Goal: Information Seeking & Learning: Check status

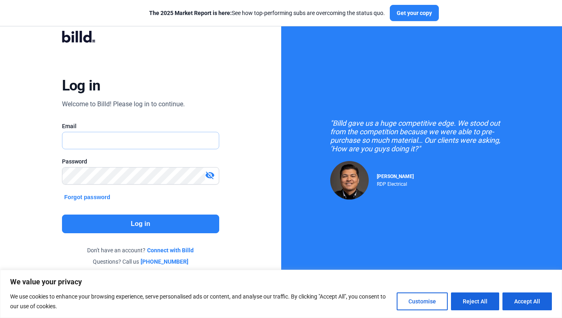
type input "n"
type input "[EMAIL_ADDRESS][DOMAIN_NAME]"
click at [94, 228] on button "Log in" at bounding box center [140, 224] width 157 height 19
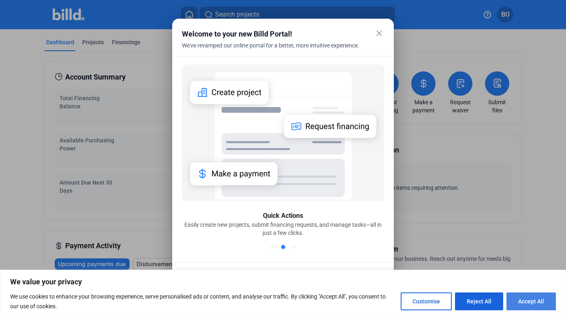
click at [517, 308] on button "Accept All" at bounding box center [531, 301] width 49 height 18
checkbox input "true"
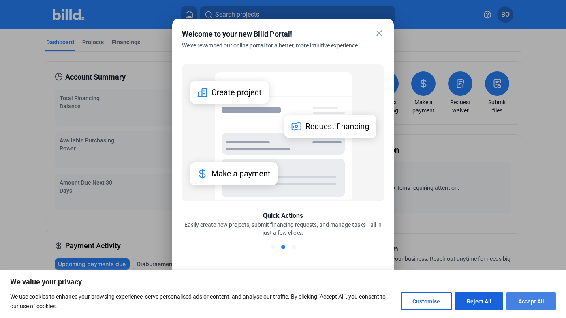
checkbox input "true"
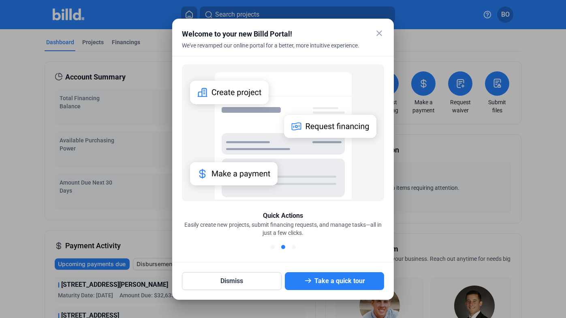
click at [379, 34] on mat-icon "close" at bounding box center [380, 33] width 10 height 10
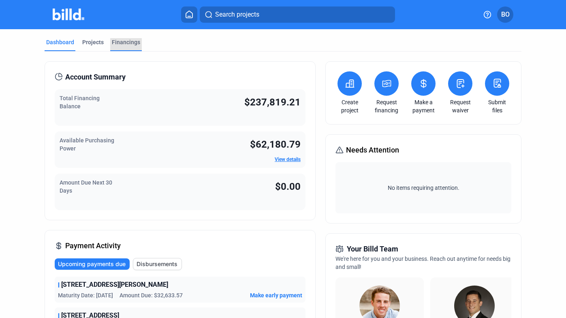
click at [132, 42] on div "Financings" at bounding box center [126, 42] width 28 height 8
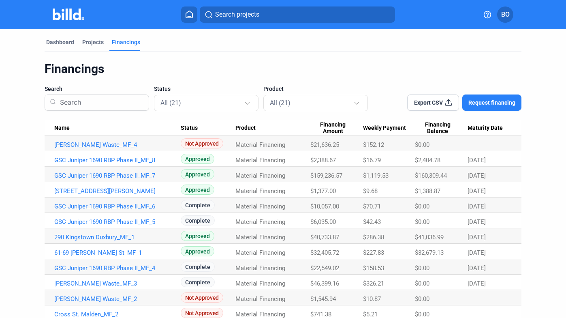
click at [147, 206] on link "GSC Juniper 1690 RBP Phase II_MF_6" at bounding box center [117, 206] width 127 height 7
click at [189, 204] on span "Complete" at bounding box center [198, 205] width 34 height 10
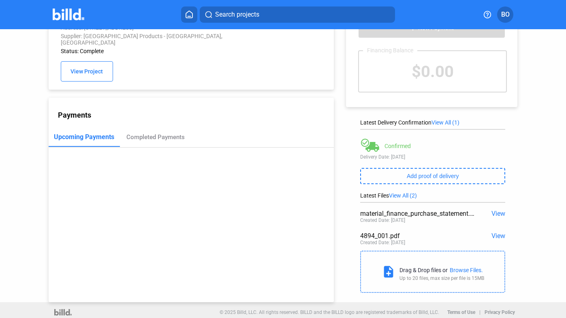
scroll to position [31, 0]
click at [498, 215] on span "View" at bounding box center [499, 214] width 14 height 8
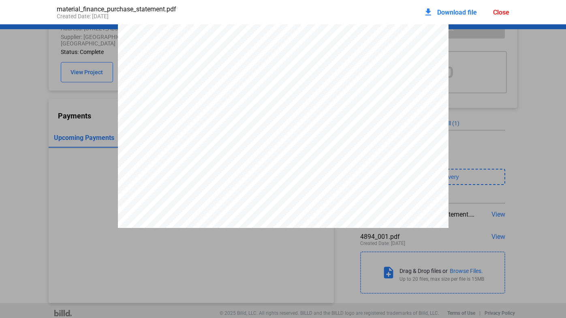
scroll to position [0, 0]
click at [313, 266] on pdf-viewer "PURCHASE STATEMENT This PURCHASE STATEMENT is being executed and delivered purs…" at bounding box center [283, 151] width 566 height 254
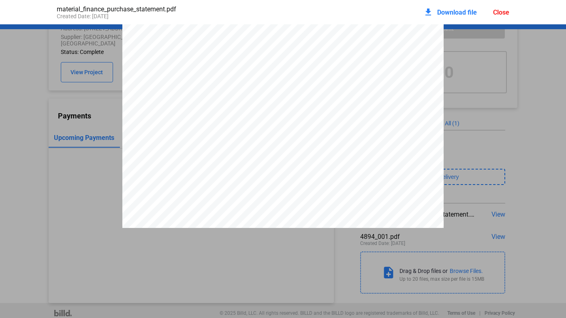
scroll to position [30, 0]
click at [131, 38] on div "PURCHASE STATEMENT This PURCHASE STATEMENT is being executed and delivered purs…" at bounding box center [283, 252] width 322 height 455
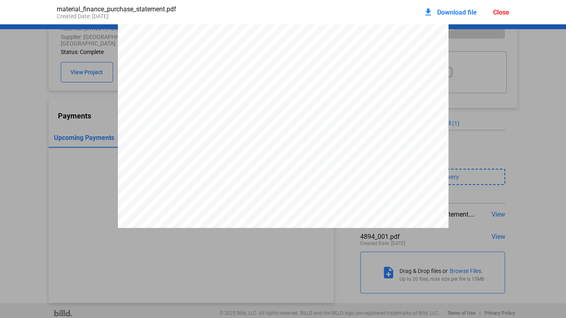
scroll to position [1611, 0]
click at [242, 260] on pdf-viewer "PURCHASE STATEMENT This PURCHASE STATEMENT is being executed and delivered purs…" at bounding box center [283, 151] width 566 height 254
click at [494, 14] on div "Close" at bounding box center [501, 13] width 16 height 8
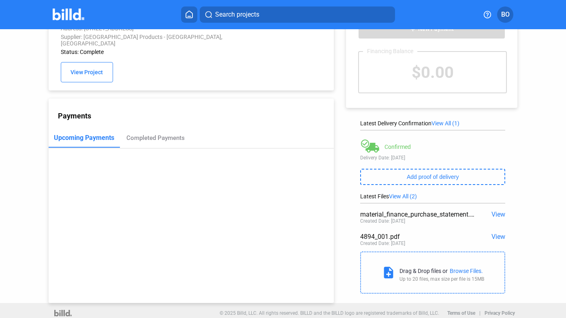
click at [501, 236] on span "View" at bounding box center [499, 237] width 14 height 8
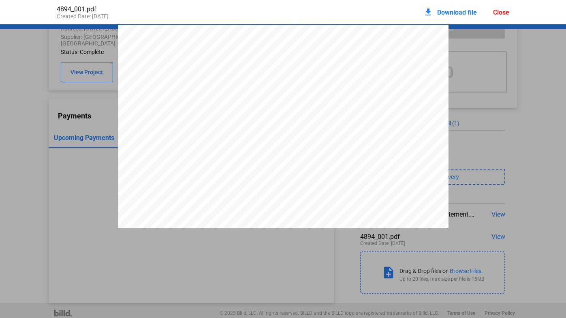
scroll to position [0, 0]
click at [491, 113] on div at bounding box center [283, 239] width 566 height 428
click at [507, 9] on div "Close" at bounding box center [501, 13] width 16 height 8
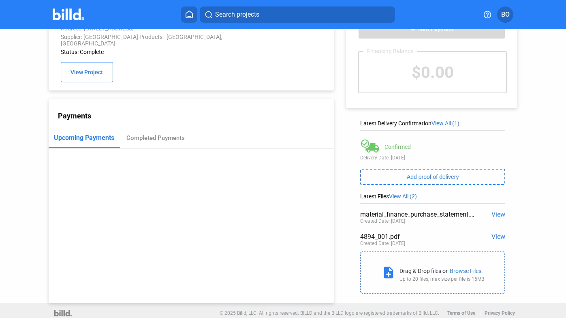
click at [365, 239] on div "4894_001.pdf" at bounding box center [418, 237] width 116 height 8
click at [496, 235] on span "View" at bounding box center [499, 237] width 14 height 8
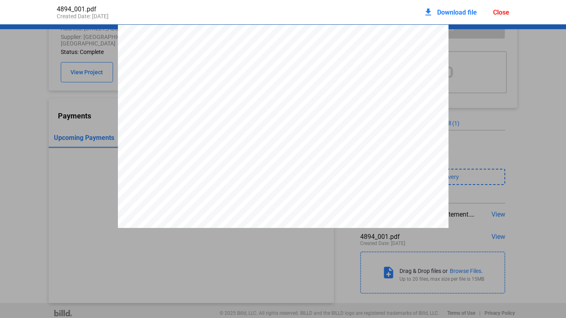
click at [469, 78] on div at bounding box center [283, 239] width 566 height 428
click at [501, 11] on div "Close" at bounding box center [501, 13] width 16 height 8
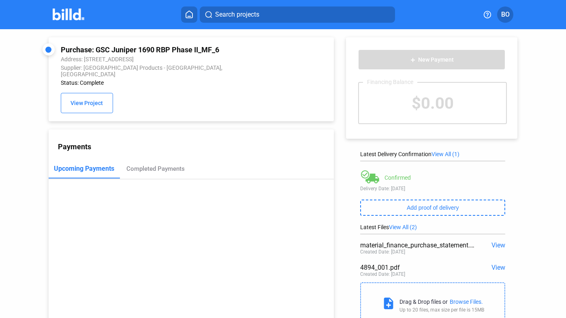
click at [498, 246] on span "View" at bounding box center [499, 245] width 14 height 8
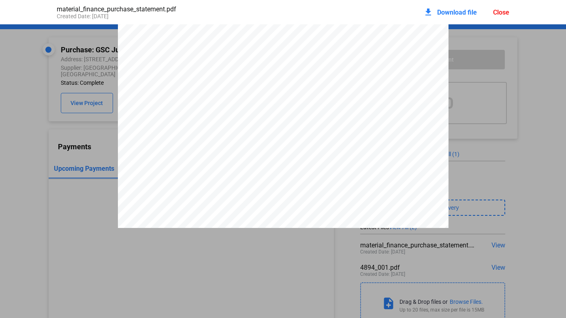
scroll to position [1386, 0]
click at [510, 15] on div "material_finance_purchase_statement.pdf Created Date: [DATE] download Download …" at bounding box center [284, 12] width 470 height 24
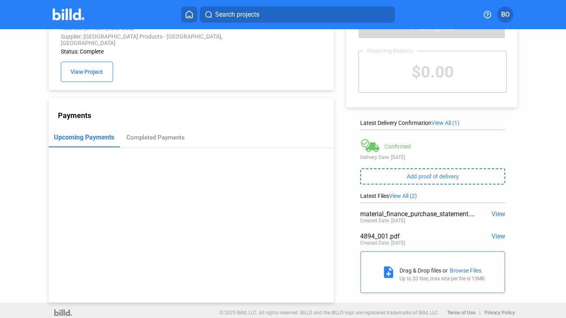
scroll to position [31, 0]
click at [499, 238] on span "View" at bounding box center [499, 237] width 14 height 8
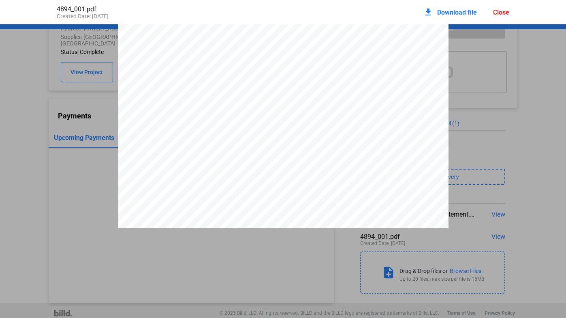
scroll to position [232, 0]
click at [491, 116] on div at bounding box center [283, 14] width 566 height 428
click at [504, 13] on div "Close" at bounding box center [501, 13] width 16 height 8
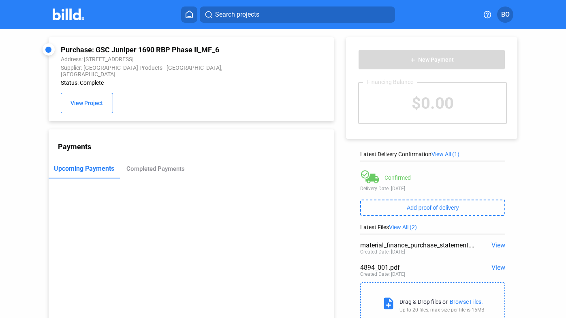
scroll to position [0, 0]
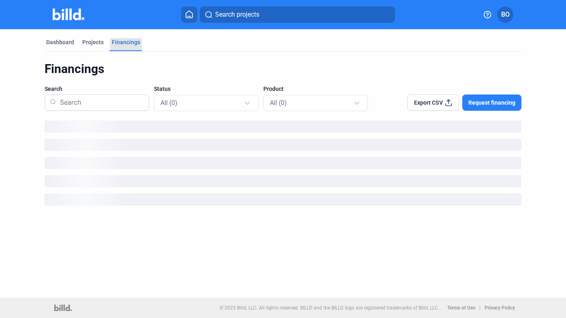
click at [127, 46] on div "Financings" at bounding box center [126, 44] width 32 height 13
click at [94, 41] on div "Projects" at bounding box center [92, 42] width 21 height 8
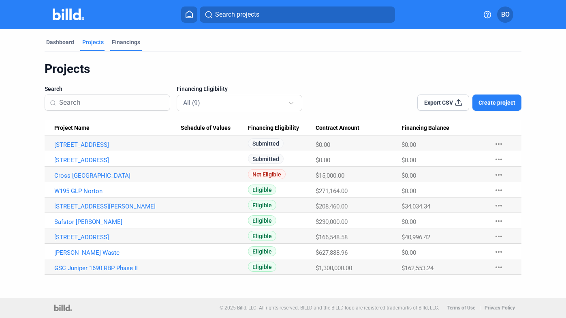
click at [121, 42] on div "Financings" at bounding box center [126, 42] width 28 height 8
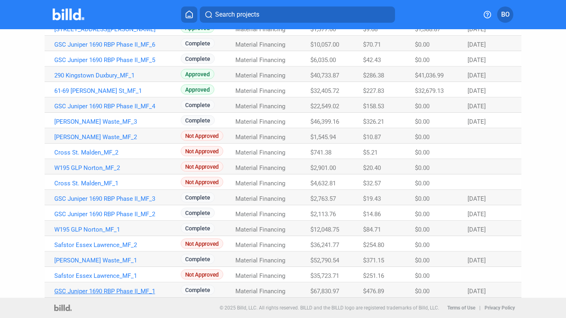
click at [99, 290] on link "GSC Juniper 1690 RBP Phase II_MF_1" at bounding box center [117, 290] width 127 height 7
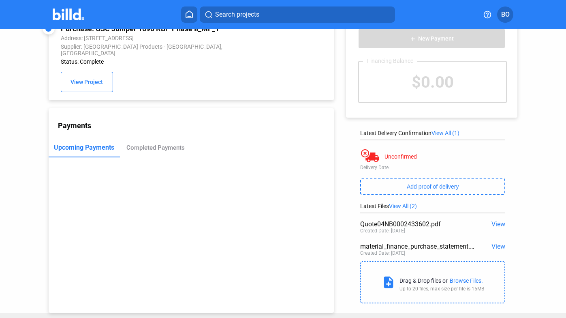
click at [491, 216] on div "Latest Files View All (2) Quote04NB0002433602.pdf View Created Date: [DATE] mat…" at bounding box center [432, 255] width 145 height 105
click at [493, 226] on span "View" at bounding box center [499, 224] width 14 height 8
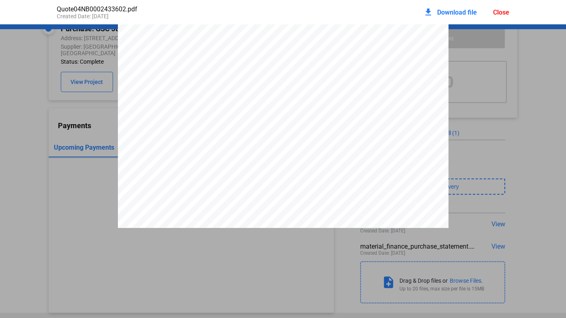
scroll to position [665, 0]
click at [504, 14] on div "Close" at bounding box center [501, 13] width 16 height 8
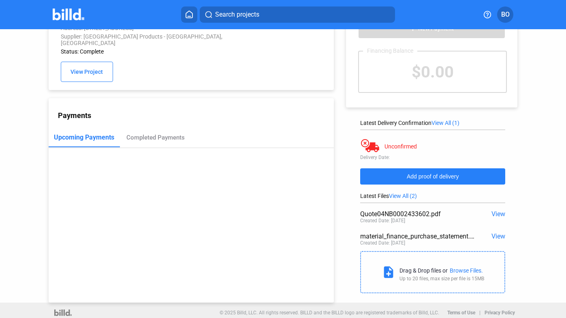
scroll to position [31, 0]
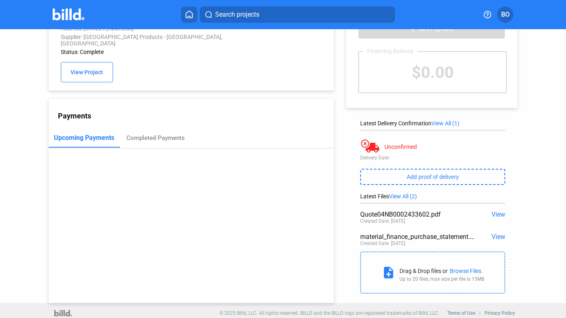
click at [494, 212] on span "View" at bounding box center [499, 214] width 14 height 8
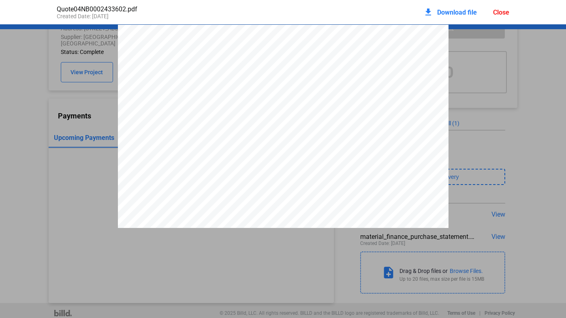
scroll to position [0, 0]
click at [502, 17] on div "download Download file Close" at bounding box center [467, 12] width 86 height 18
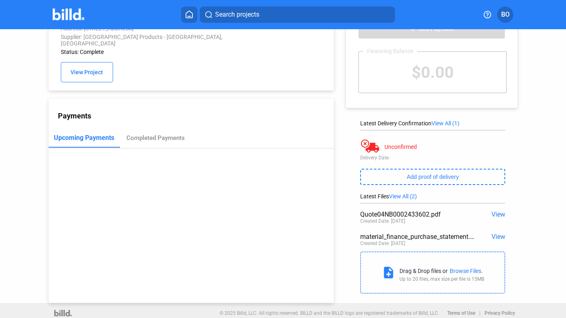
click at [496, 237] on span "View" at bounding box center [499, 237] width 14 height 8
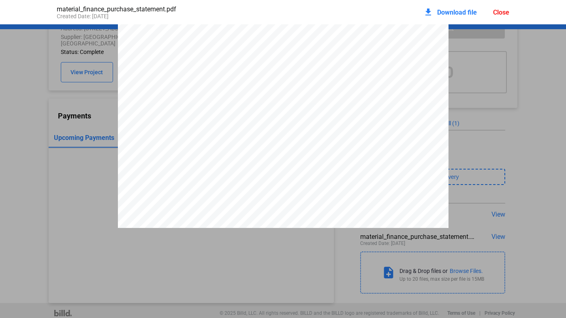
scroll to position [2043, 0]
click at [503, 13] on div "Close" at bounding box center [501, 13] width 16 height 8
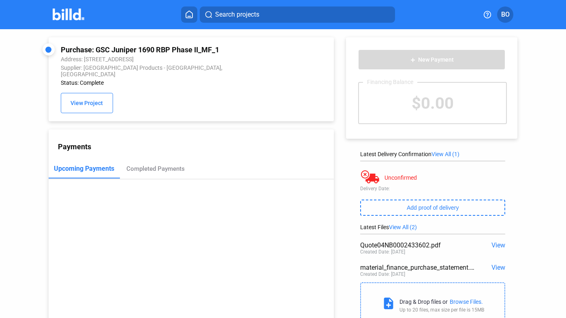
scroll to position [0, 0]
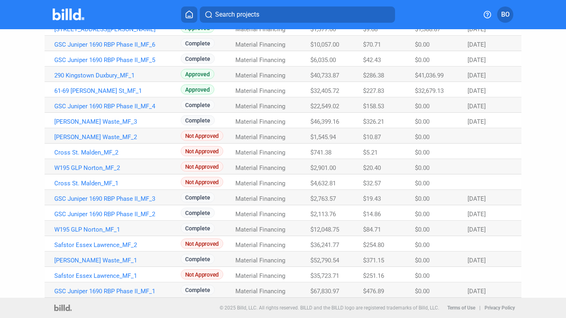
scroll to position [162, 0]
click at [92, 262] on link "[PERSON_NAME] Waste_MF_1" at bounding box center [117, 260] width 127 height 7
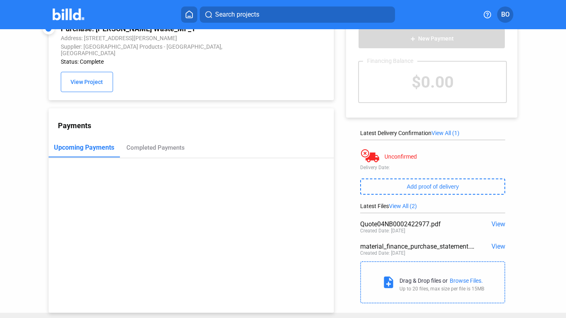
click at [495, 249] on span "View" at bounding box center [499, 246] width 14 height 8
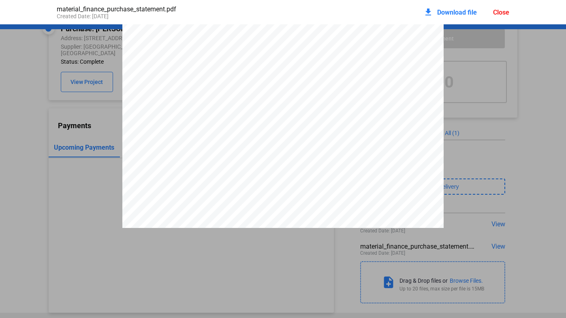
scroll to position [1070, 0]
click at [495, 17] on div "download Download file Close" at bounding box center [467, 12] width 86 height 18
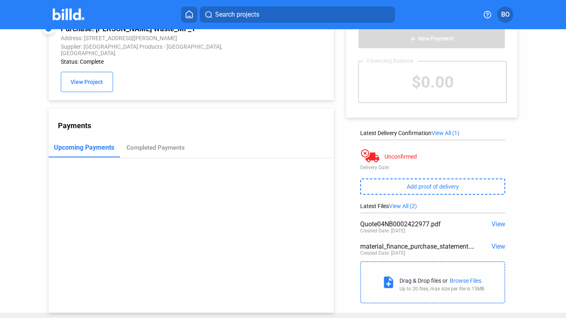
click at [493, 249] on span "View" at bounding box center [499, 246] width 14 height 8
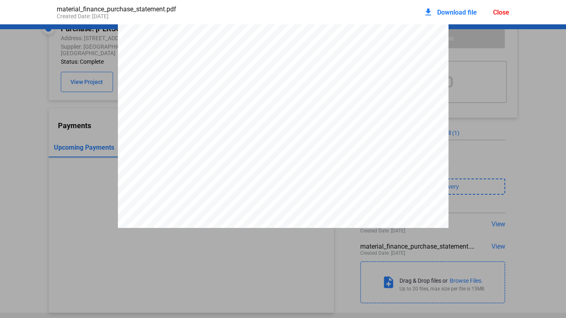
scroll to position [1611, 0]
click at [504, 15] on div "Close" at bounding box center [501, 13] width 16 height 8
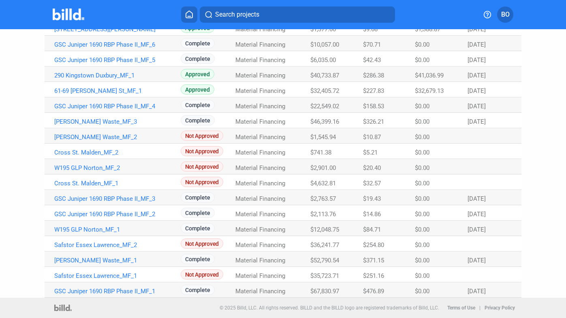
scroll to position [162, 0]
click at [109, 227] on link "W195 GLP Norton_MF_1" at bounding box center [117, 229] width 127 height 7
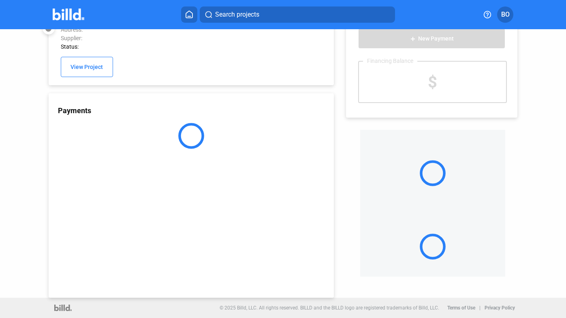
scroll to position [21, 0]
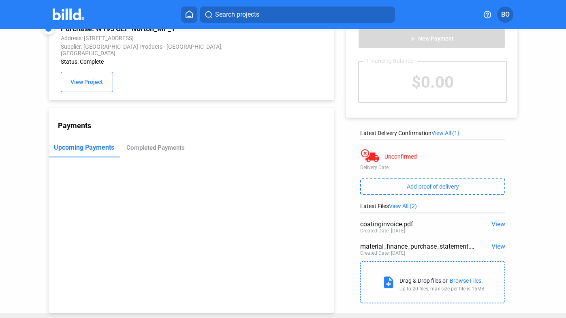
click at [498, 222] on span "View" at bounding box center [499, 224] width 14 height 8
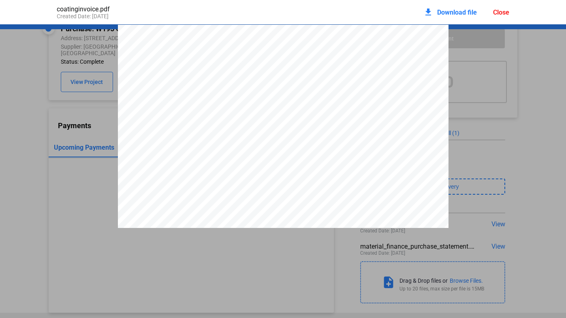
scroll to position [0, 0]
click at [504, 15] on div "Close" at bounding box center [501, 13] width 16 height 8
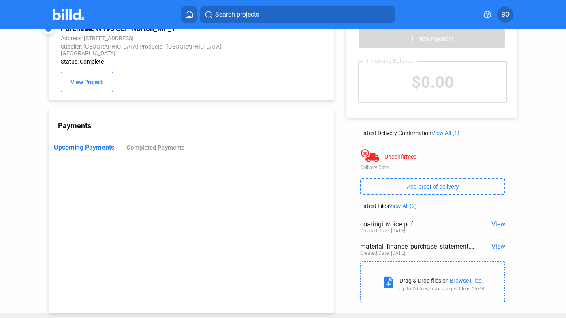
click at [445, 249] on div "material_finance_purchase_statement.pdf" at bounding box center [418, 246] width 116 height 8
click at [494, 249] on span "View" at bounding box center [499, 246] width 14 height 8
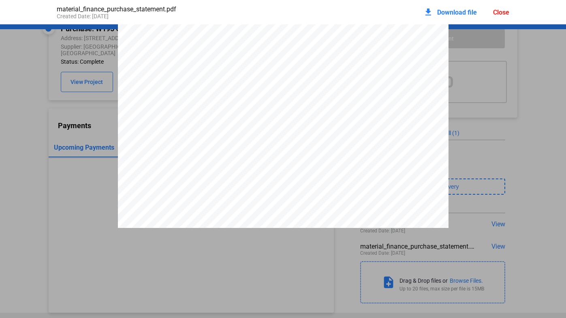
scroll to position [1611, 0]
click at [498, 14] on div "Close" at bounding box center [501, 13] width 16 height 8
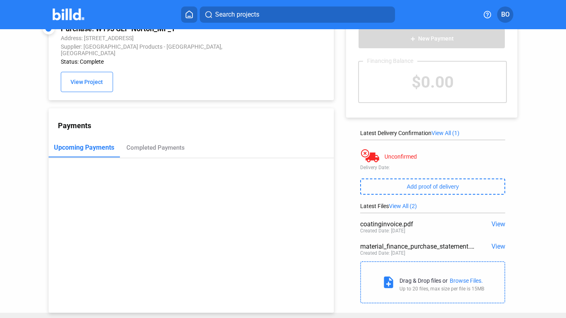
click at [496, 227] on span "View" at bounding box center [499, 224] width 14 height 8
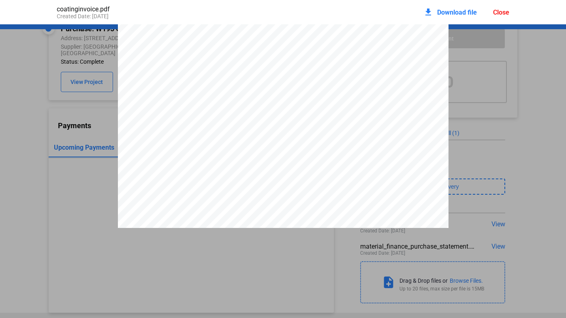
scroll to position [232, 0]
click at [509, 15] on div "Close" at bounding box center [501, 13] width 16 height 8
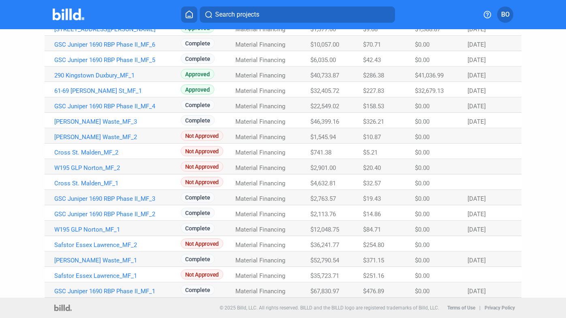
scroll to position [162, 0]
click at [112, 231] on link "W195 GLP Norton_MF_1" at bounding box center [117, 229] width 127 height 7
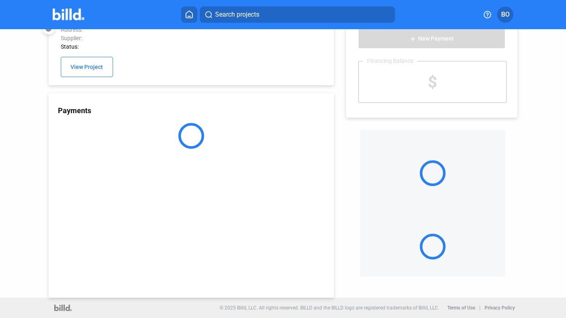
scroll to position [21, 0]
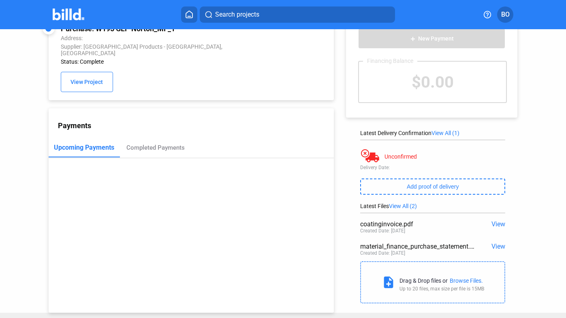
click at [493, 246] on span "View" at bounding box center [499, 246] width 14 height 8
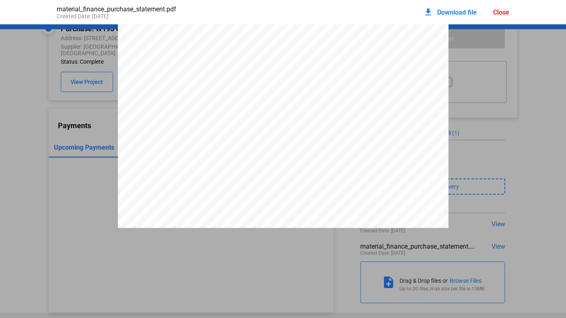
scroll to position [1611, 0]
click at [500, 10] on div "Close" at bounding box center [501, 13] width 16 height 8
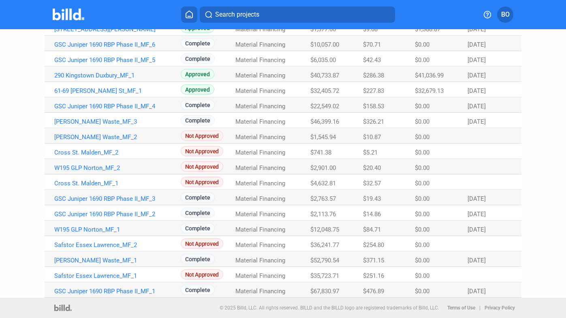
scroll to position [162, 0]
click at [144, 212] on link "GSC Juniper 1690 RBP Phase II_MF_2" at bounding box center [117, 213] width 127 height 7
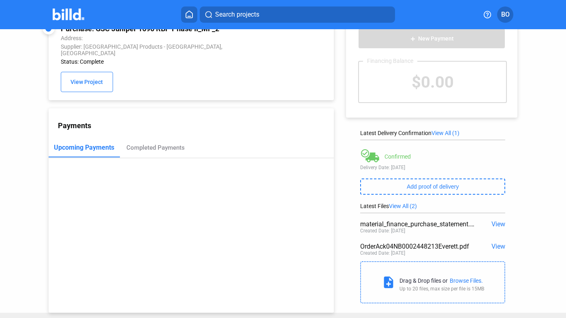
click at [499, 245] on span "View" at bounding box center [499, 246] width 14 height 8
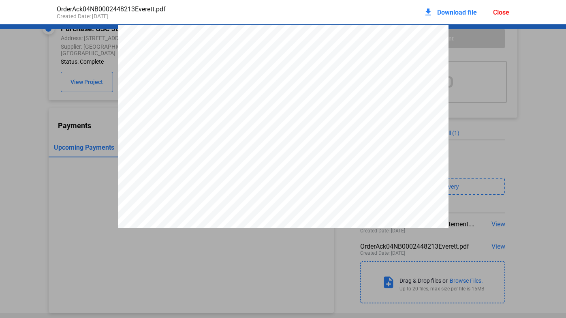
scroll to position [0, 0]
click at [504, 11] on div "Close" at bounding box center [501, 13] width 16 height 8
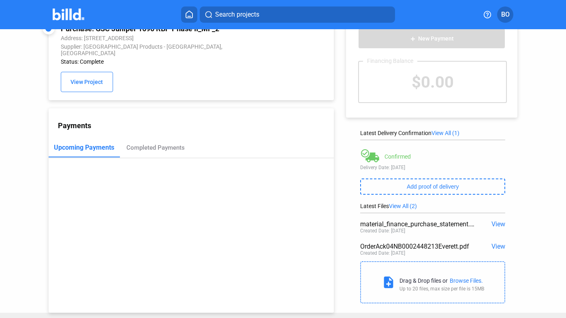
click at [500, 225] on span "View" at bounding box center [499, 224] width 14 height 8
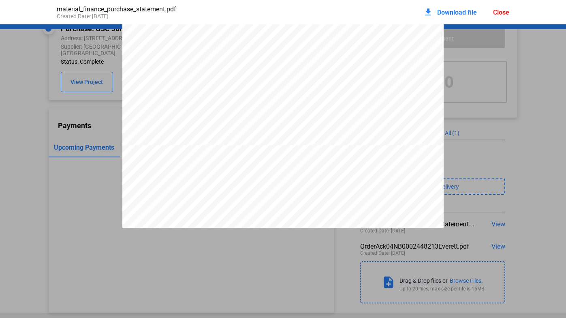
scroll to position [742, 0]
click at [502, 13] on div "Close" at bounding box center [501, 13] width 16 height 8
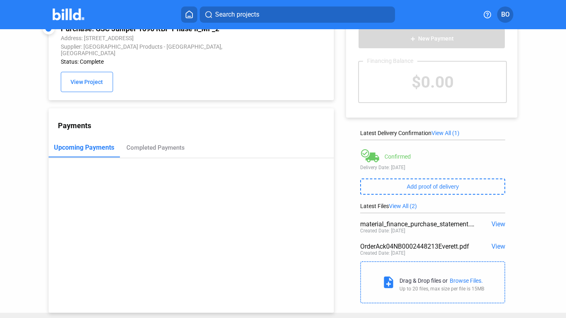
scroll to position [0, 0]
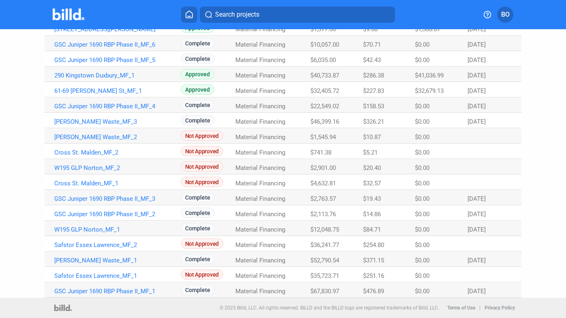
scroll to position [162, 0]
click at [201, 200] on span "Complete" at bounding box center [198, 197] width 34 height 10
click at [132, 199] on link "GSC Juniper 1690 RBP Phase II_MF_3" at bounding box center [117, 198] width 127 height 7
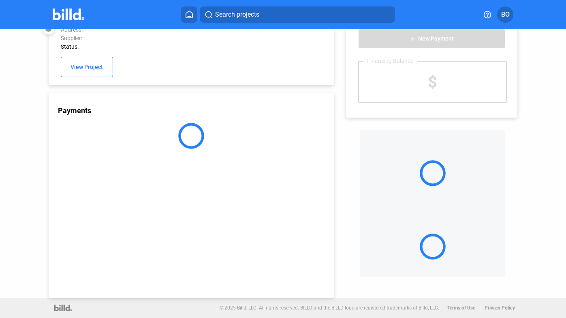
scroll to position [21, 0]
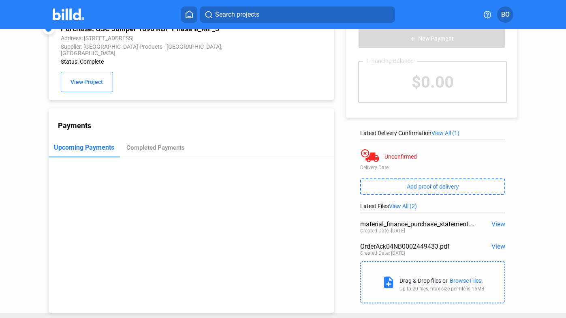
click at [498, 245] on span "View" at bounding box center [499, 246] width 14 height 8
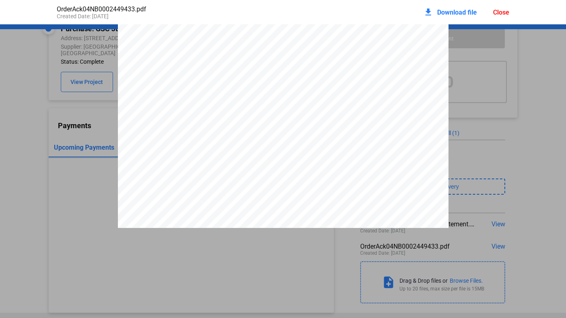
scroll to position [0, 0]
click at [505, 10] on div "Close" at bounding box center [501, 13] width 16 height 8
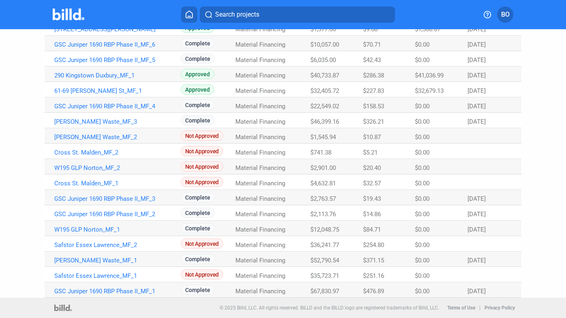
click at [202, 123] on span "Complete" at bounding box center [198, 120] width 34 height 10
click at [80, 118] on link "[PERSON_NAME] Waste_MF_3" at bounding box center [117, 121] width 127 height 7
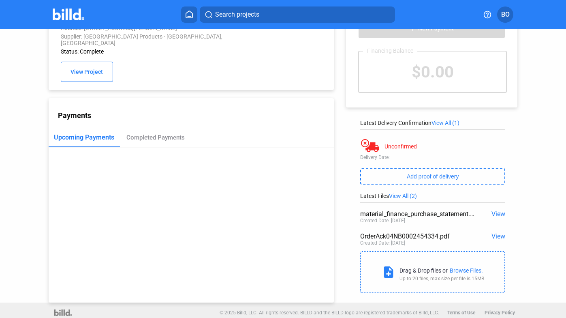
scroll to position [31, 0]
click at [500, 236] on span "View" at bounding box center [499, 237] width 14 height 8
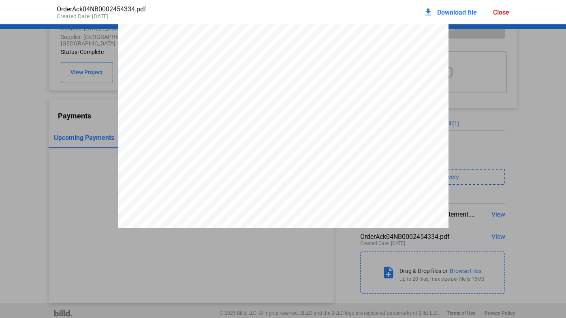
scroll to position [665, 0]
click at [508, 12] on div "Close" at bounding box center [501, 13] width 16 height 8
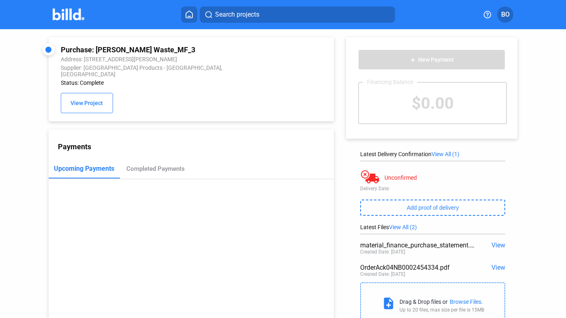
scroll to position [0, 0]
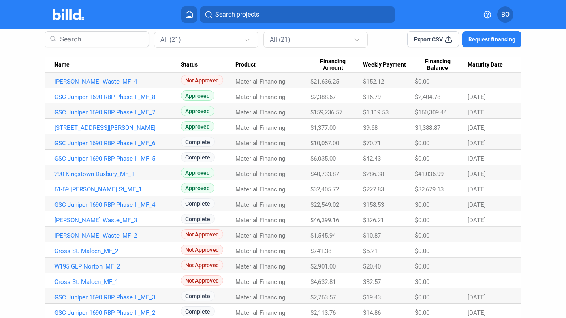
scroll to position [62, 0]
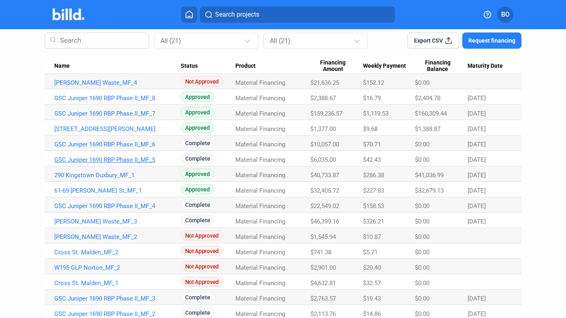
click at [133, 158] on link "GSC Juniper 1690 RBP Phase II_MF_5" at bounding box center [117, 159] width 127 height 7
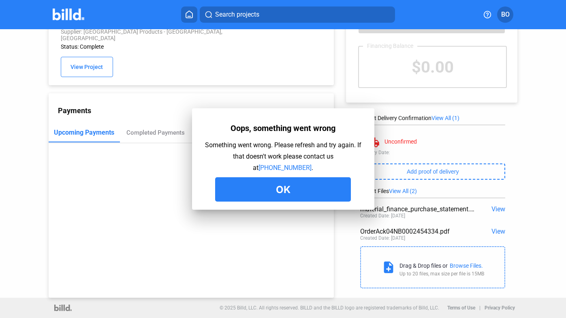
scroll to position [21, 0]
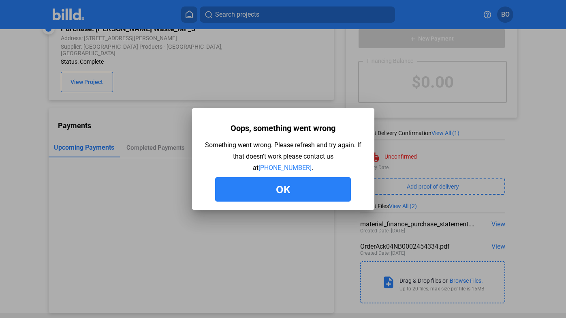
click at [309, 92] on div at bounding box center [283, 159] width 566 height 318
click at [305, 182] on button "Ok" at bounding box center [283, 189] width 136 height 24
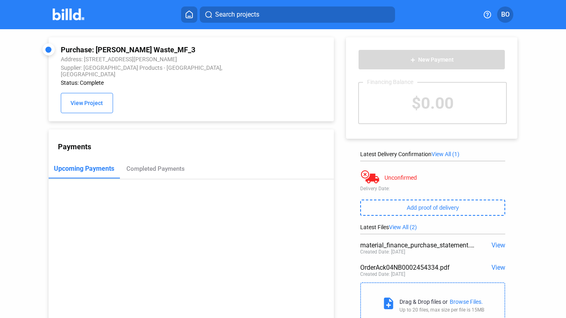
scroll to position [0, 0]
